Goal: Task Accomplishment & Management: Manage account settings

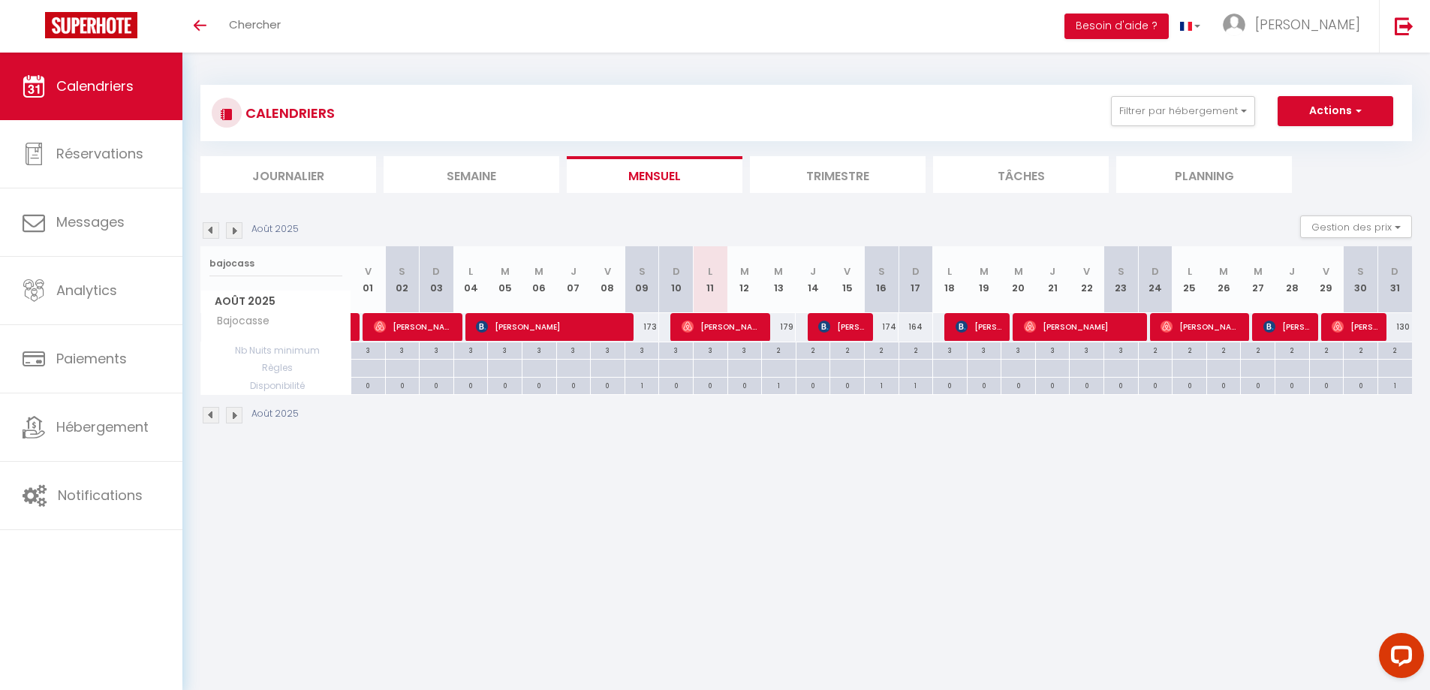
click at [203, 260] on div "bajocass" at bounding box center [275, 263] width 149 height 35
type input "deauvill"
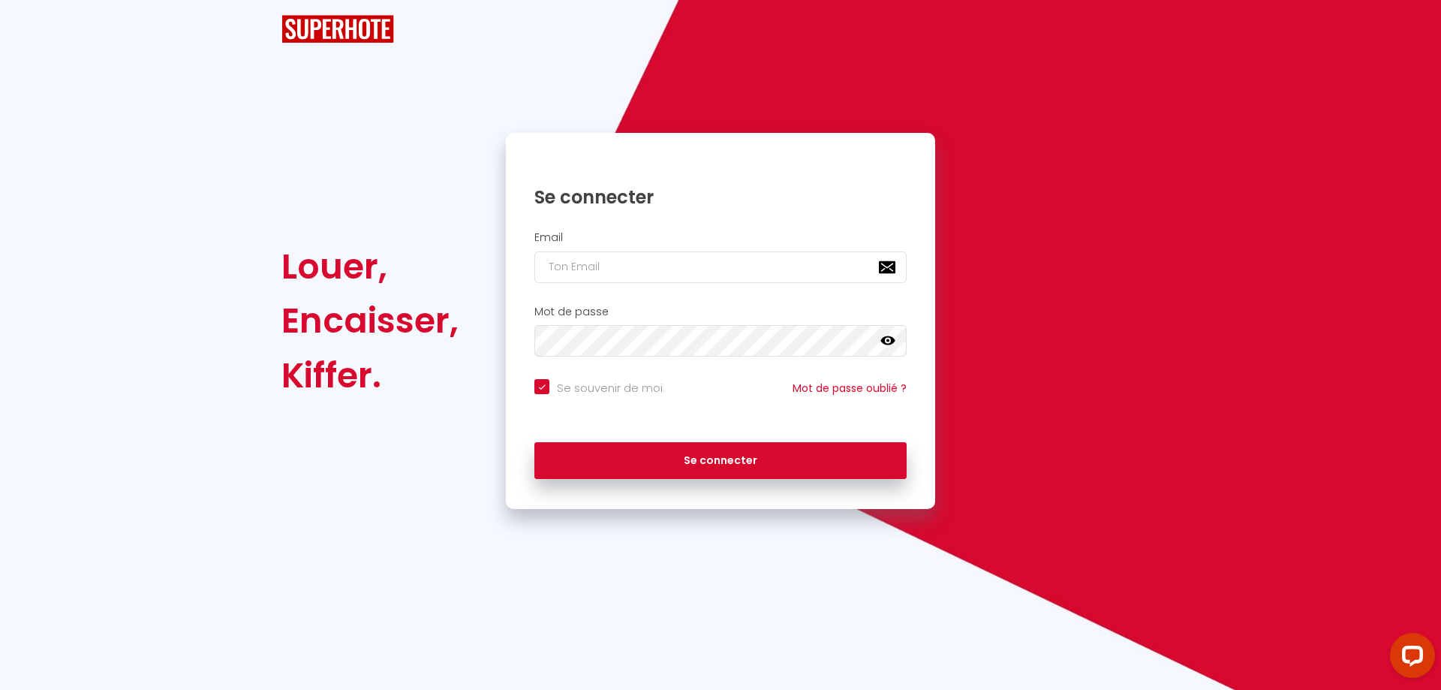
checkbox input "true"
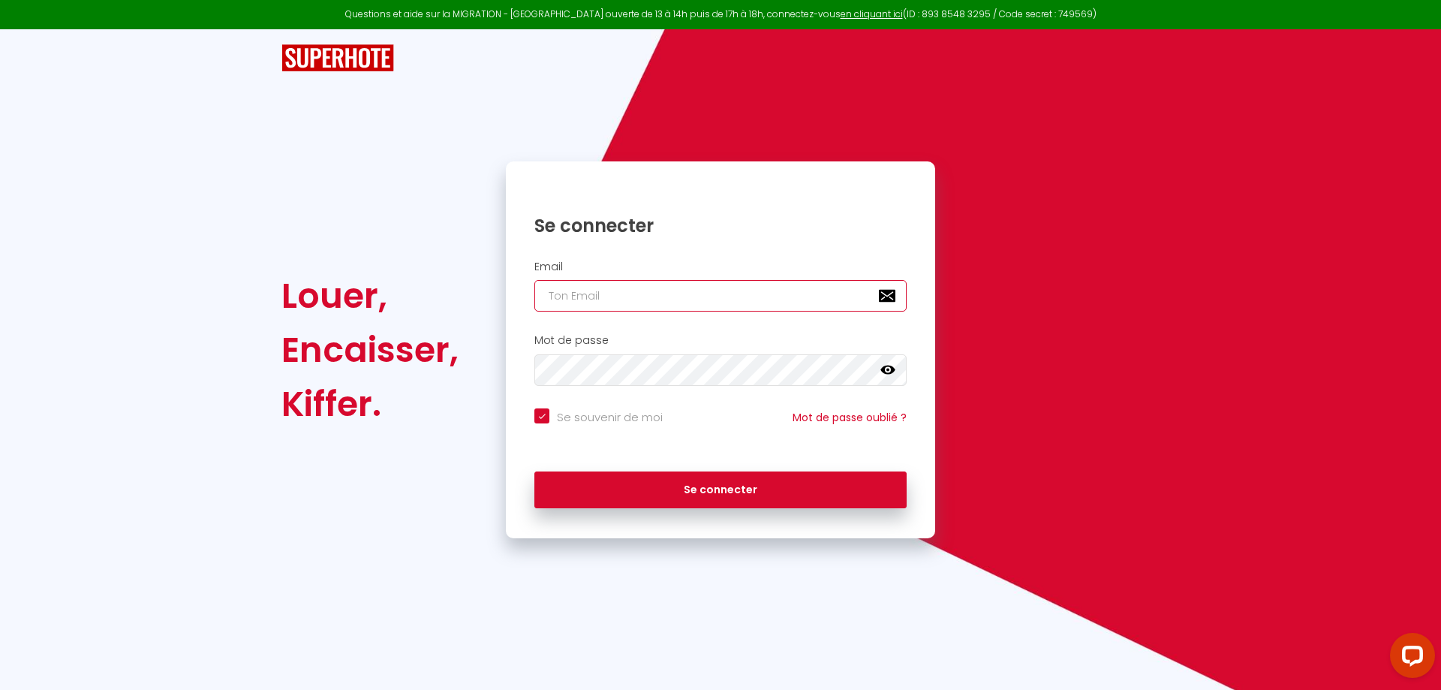
type input "[EMAIL_ADDRESS][DOMAIN_NAME]"
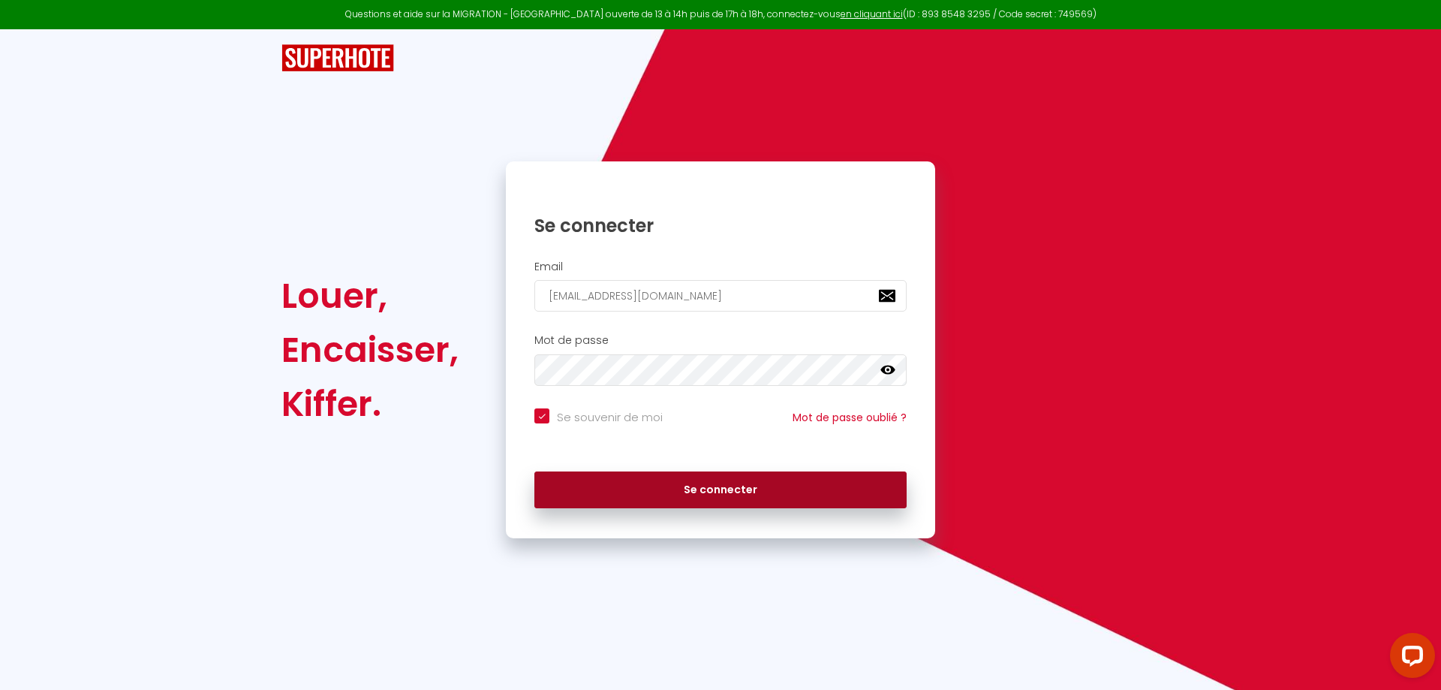
click at [724, 497] on button "Se connecter" at bounding box center [720, 490] width 372 height 38
checkbox input "true"
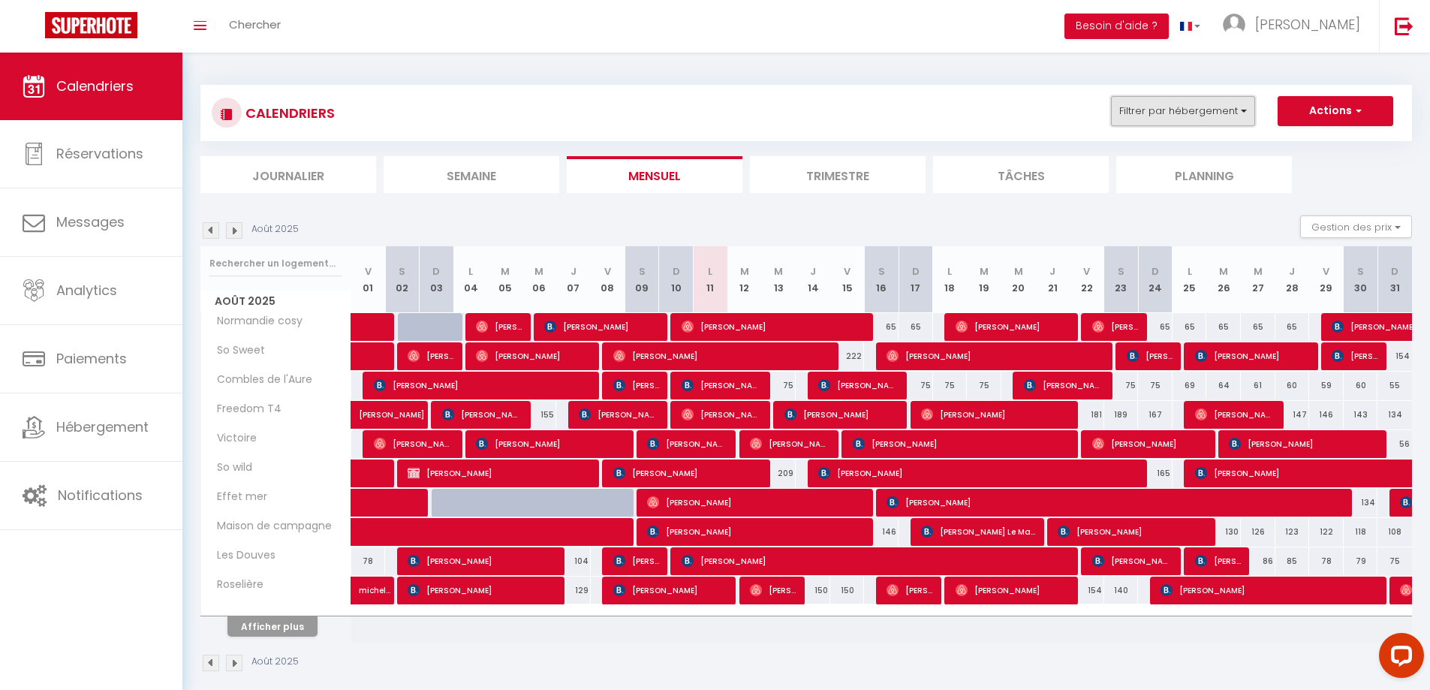
click at [1240, 114] on button "Filtrer par hébergement" at bounding box center [1183, 111] width 144 height 30
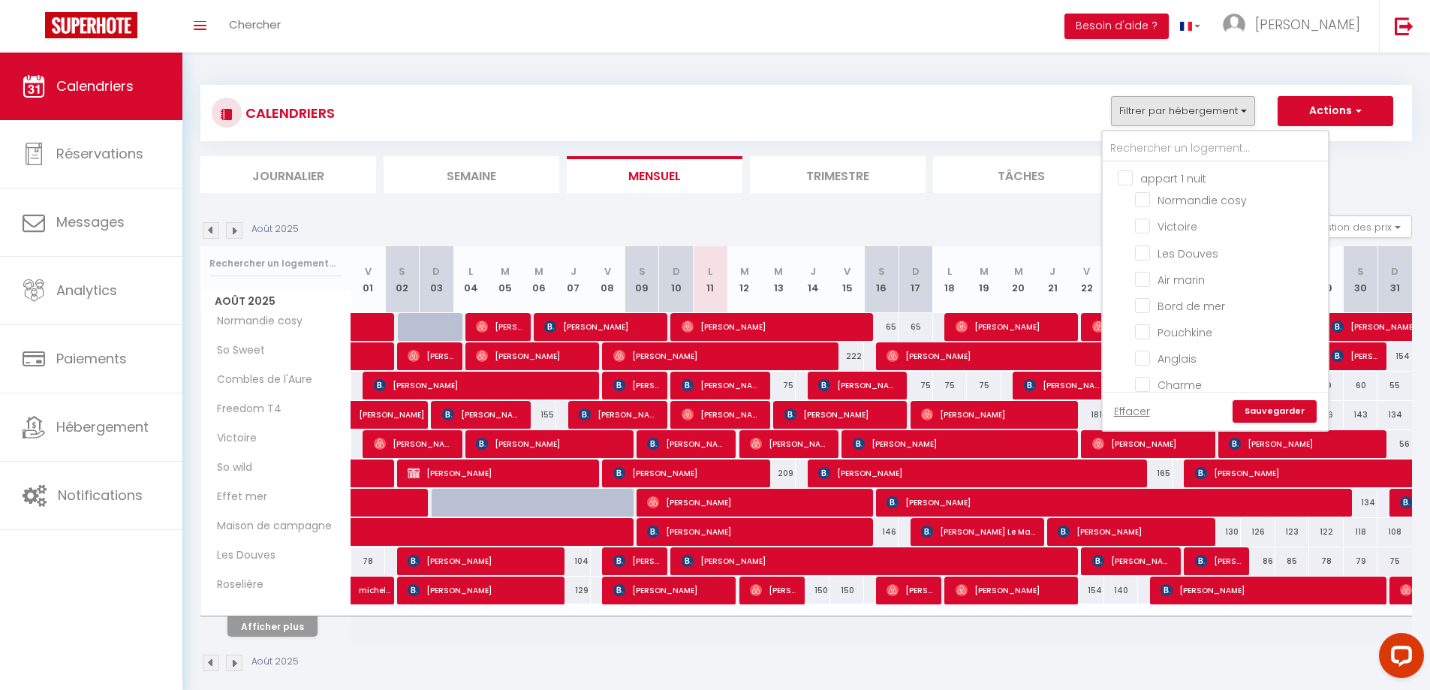
click at [963, 110] on div "CALENDRIERS Filtrer par hébergement appart 1 nuit Normandie cosy Victoire Les D…" at bounding box center [806, 113] width 1189 height 34
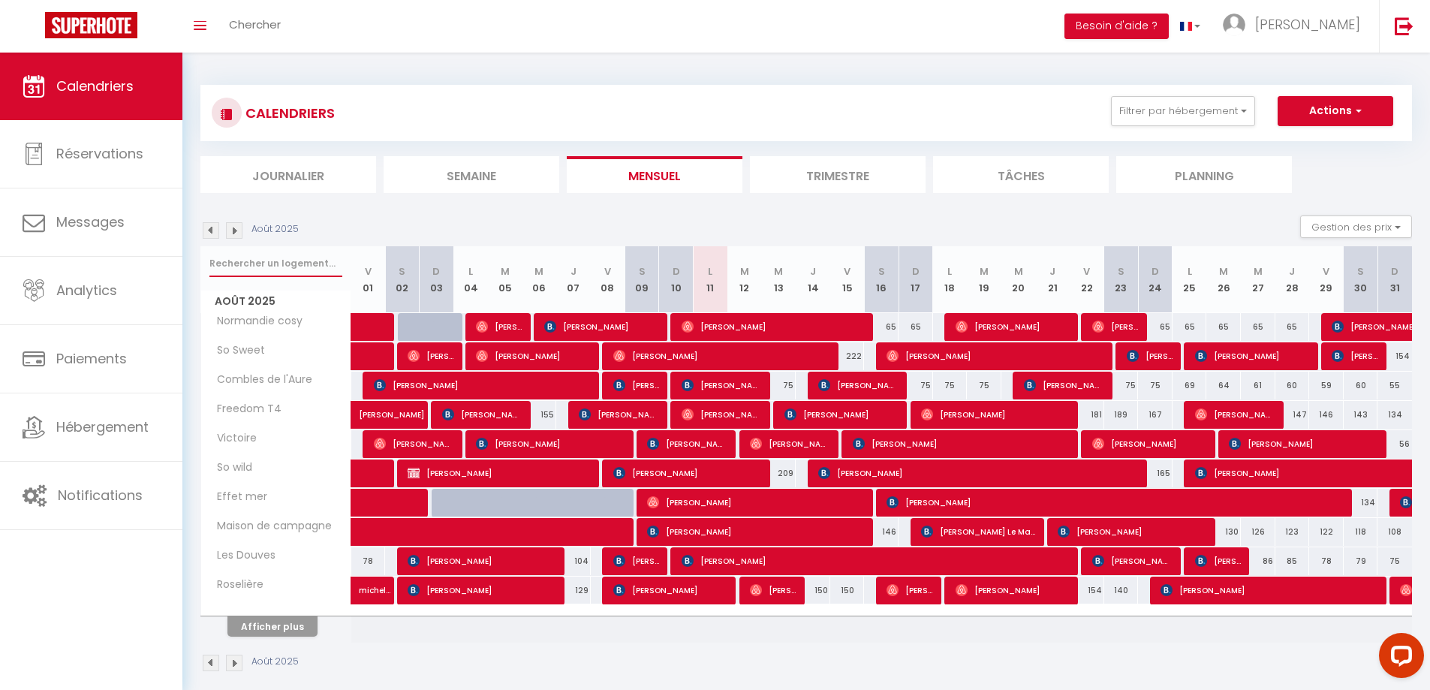
click at [246, 265] on input "text" at bounding box center [275, 263] width 133 height 27
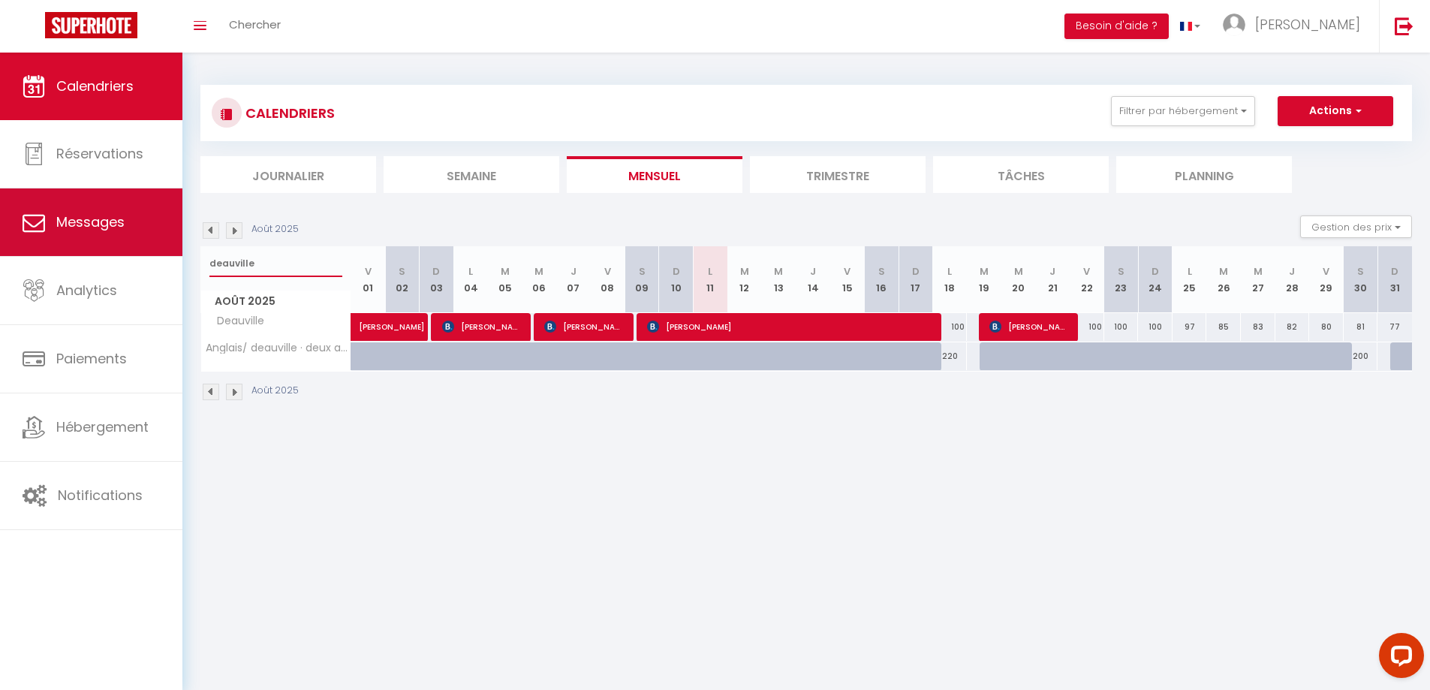
drag, startPoint x: 259, startPoint y: 266, endPoint x: 159, endPoint y: 240, distance: 103.0
click at [159, 240] on div "Questions et aide sur la MIGRATION - [GEOGRAPHIC_DATA] ouverte de 13 à 14h puis…" at bounding box center [715, 243] width 1430 height 381
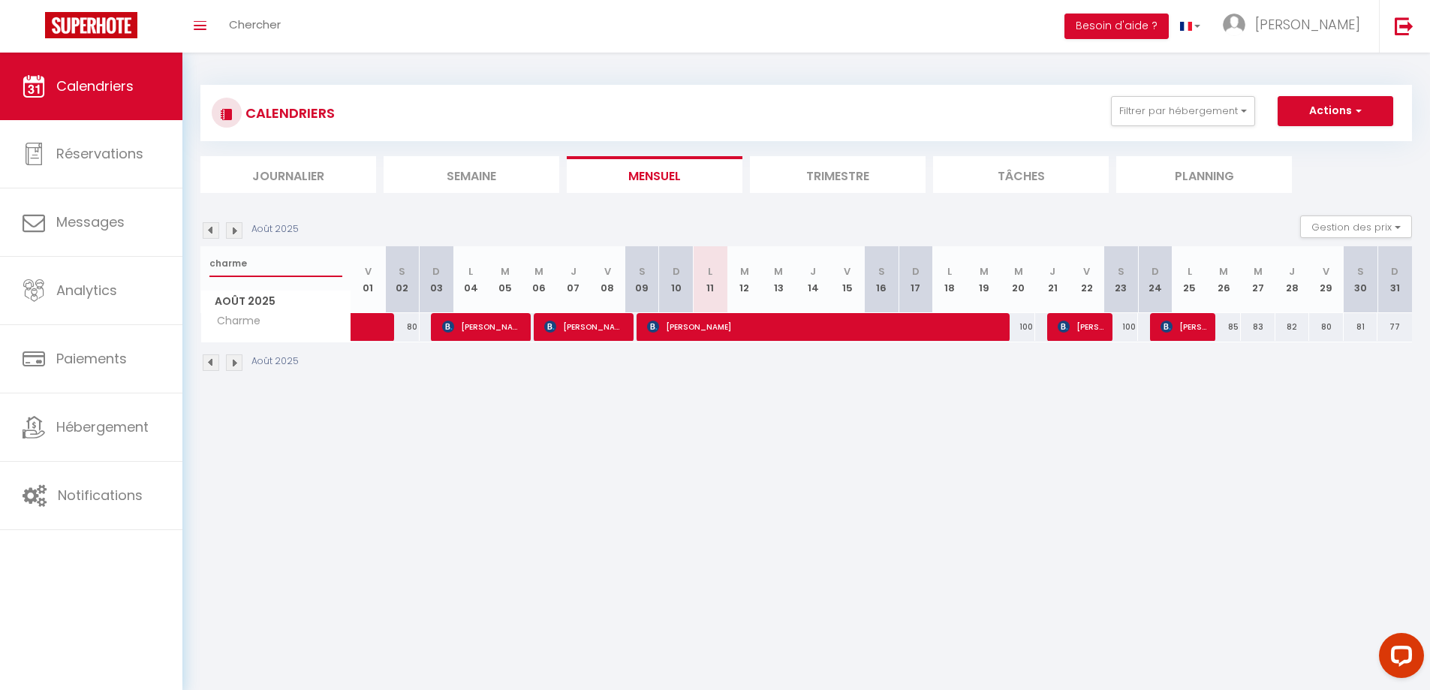
drag, startPoint x: 296, startPoint y: 257, endPoint x: 201, endPoint y: 259, distance: 94.6
click at [201, 259] on div "charme" at bounding box center [275, 263] width 149 height 35
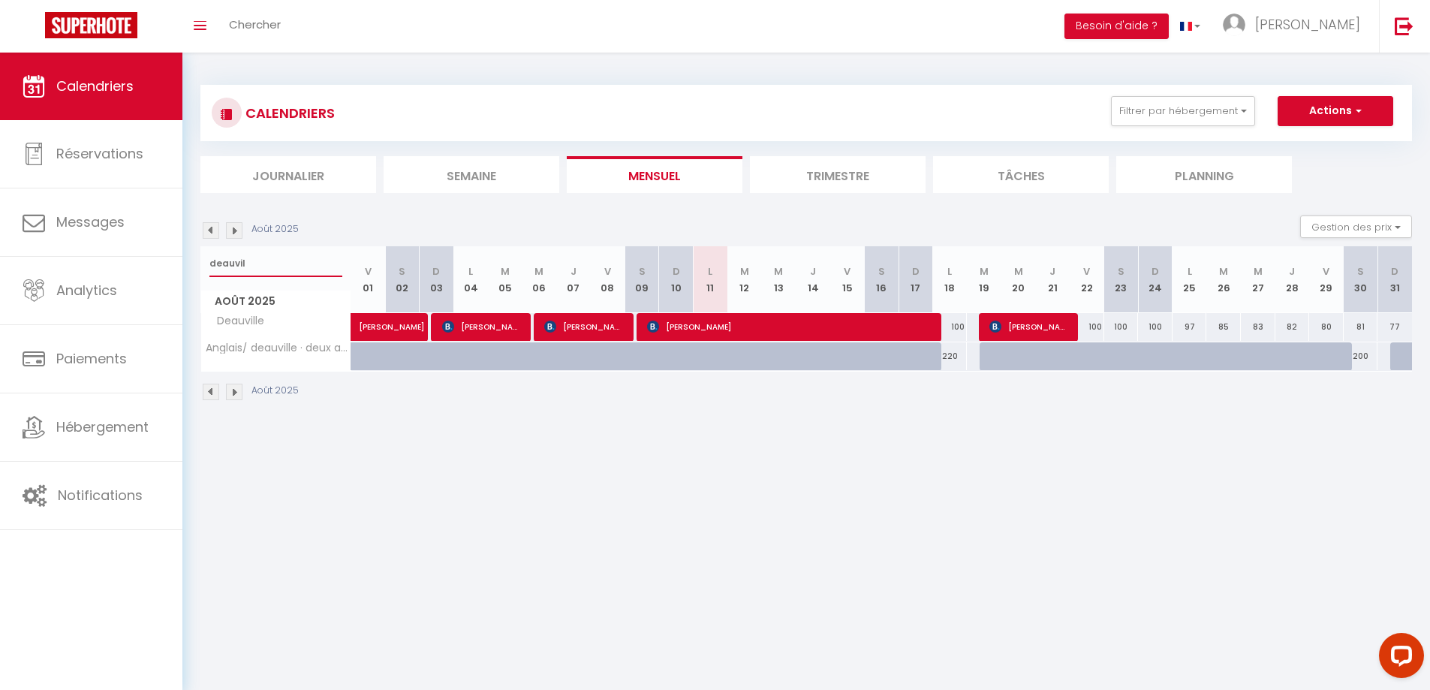
drag, startPoint x: 254, startPoint y: 265, endPoint x: 184, endPoint y: 254, distance: 71.3
click at [184, 254] on div "CALENDRIERS Filtrer par hébergement appart 1 nuit Normandie cosy Victoire Les D…" at bounding box center [805, 243] width 1247 height 381
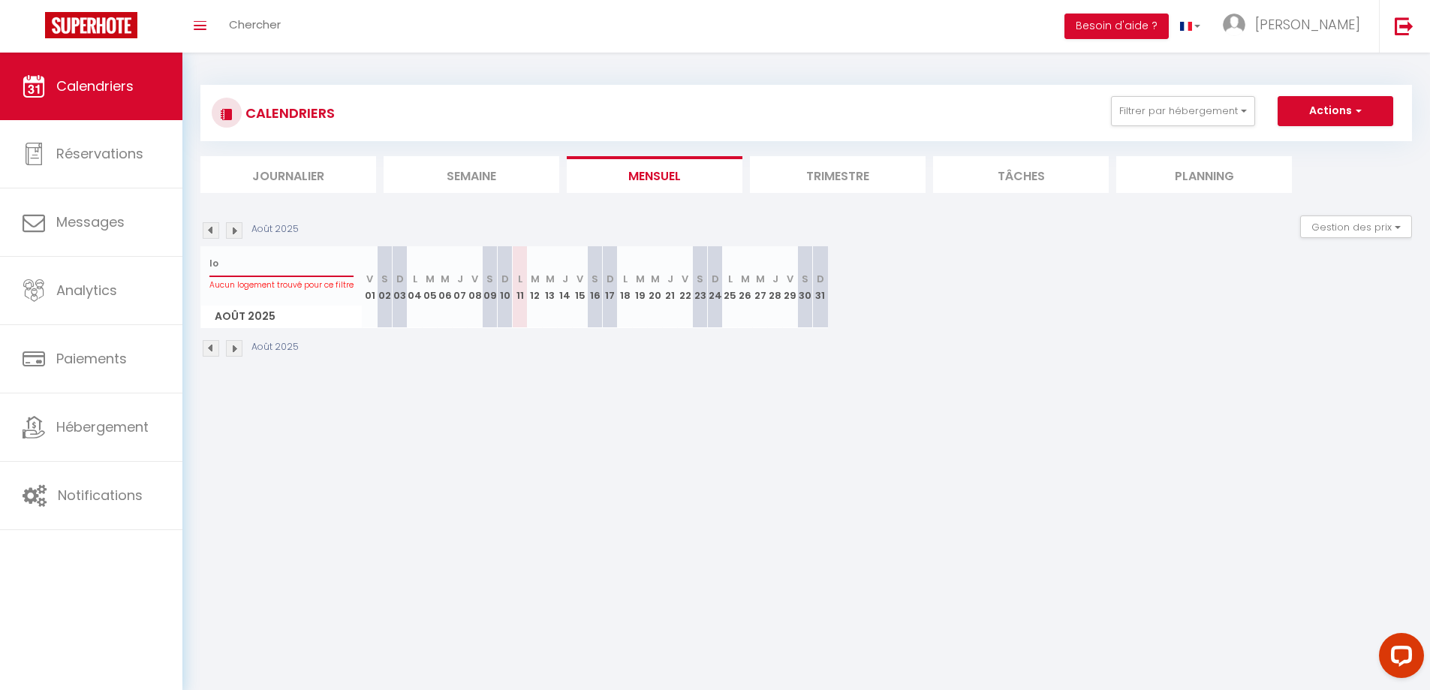
type input "l"
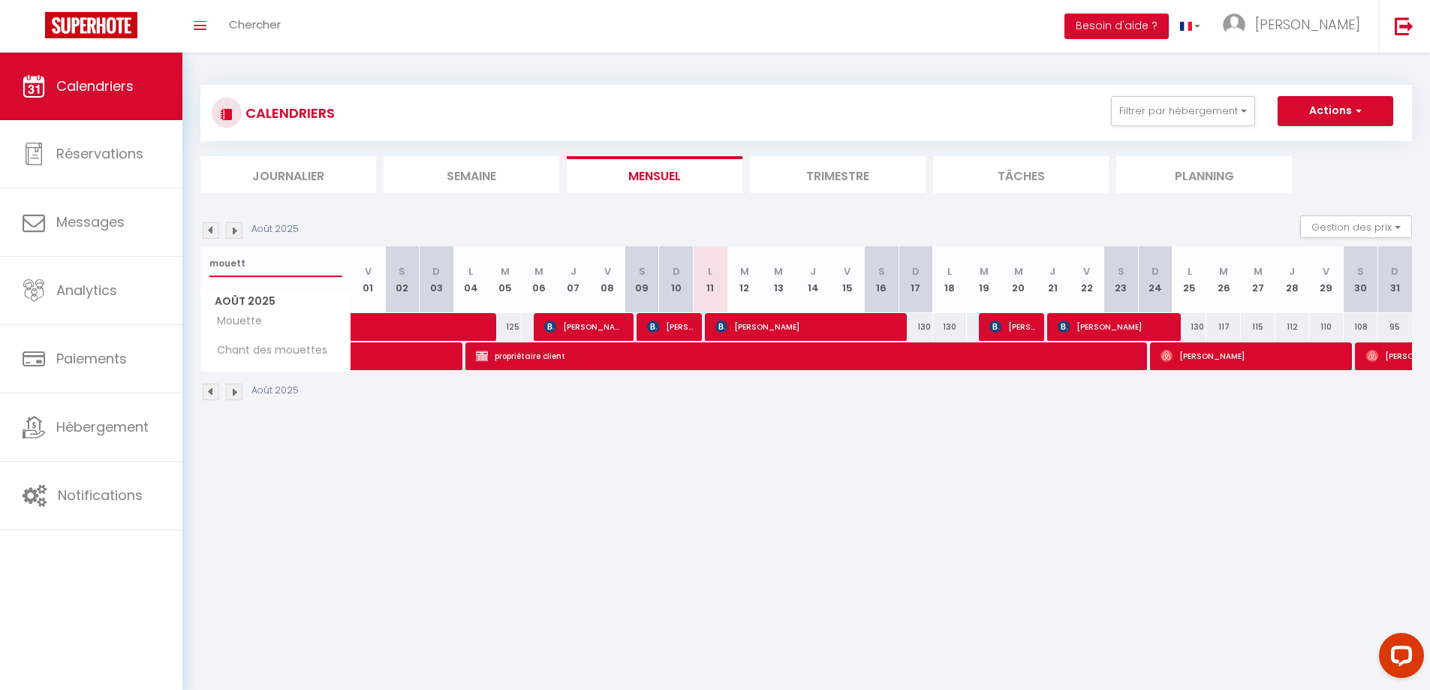
type input "mouett"
